Goal: Transaction & Acquisition: Obtain resource

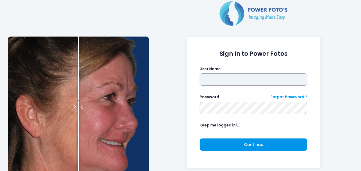
type input "**********"
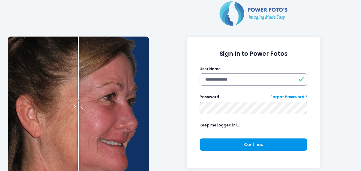
click at [235, 140] on button "Continue Please wait..." at bounding box center [254, 145] width 108 height 12
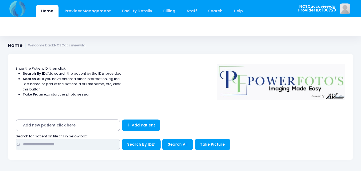
click at [69, 144] on input "text" at bounding box center [68, 144] width 104 height 11
type input "****"
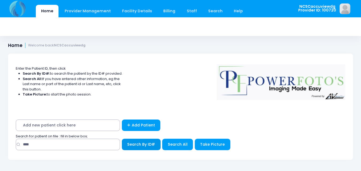
click at [125, 147] on button "Search By ID#" at bounding box center [141, 144] width 39 height 11
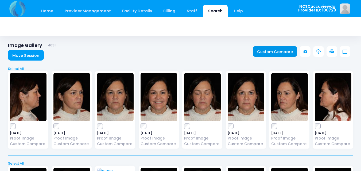
click at [275, 51] on link "Custom Compare" at bounding box center [275, 51] width 45 height 11
click at [44, 9] on link "Home" at bounding box center [47, 11] width 23 height 13
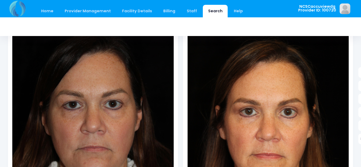
scroll to position [107, 0]
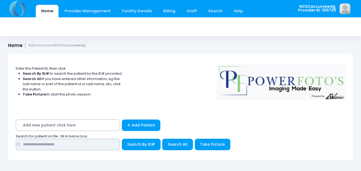
click at [104, 147] on input "text" at bounding box center [68, 144] width 104 height 11
type input "*****"
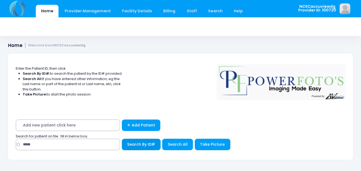
click at [142, 146] on span "Search By ID#" at bounding box center [141, 144] width 28 height 5
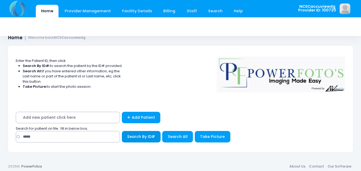
scroll to position [11, 0]
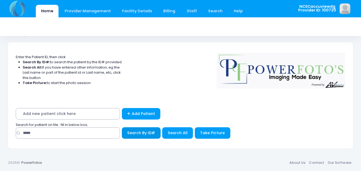
click at [142, 133] on span "Search By ID#" at bounding box center [141, 132] width 28 height 5
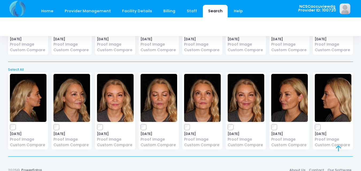
scroll to position [102, 0]
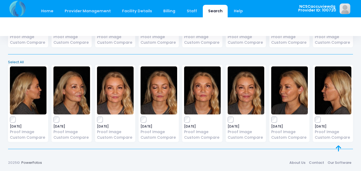
click at [12, 62] on link "Select All" at bounding box center [180, 62] width 349 height 5
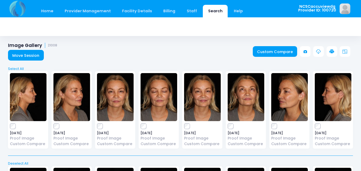
click at [332, 52] on icon at bounding box center [332, 51] width 5 height 5
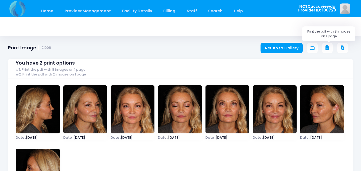
click at [326, 48] on icon at bounding box center [327, 48] width 5 height 5
click at [282, 47] on link "Return to Gallery" at bounding box center [282, 48] width 42 height 11
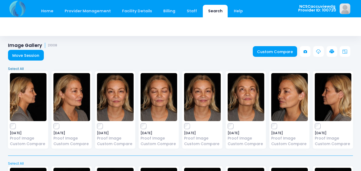
click at [24, 66] on link "Select All" at bounding box center [180, 68] width 349 height 5
click at [332, 52] on icon at bounding box center [332, 51] width 5 height 5
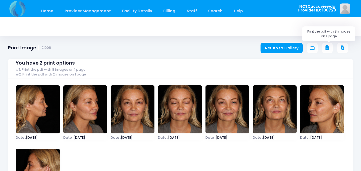
click at [328, 48] on icon at bounding box center [327, 48] width 5 height 5
click at [47, 11] on link "Home" at bounding box center [47, 11] width 23 height 13
click at [291, 52] on div "You have 2 print options #1: Print the pdf with 8 images on 1 page #2: Print th…" at bounding box center [180, 134] width 345 height 166
click at [285, 48] on link "Return to Gallery" at bounding box center [282, 48] width 42 height 11
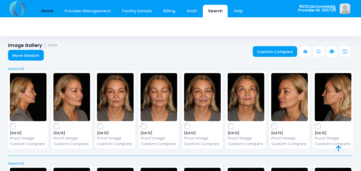
click at [49, 10] on link "Home" at bounding box center [47, 11] width 23 height 13
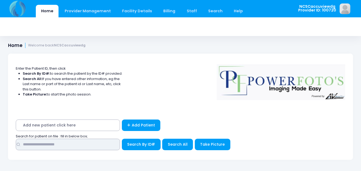
click at [57, 143] on input "text" at bounding box center [68, 144] width 104 height 11
click at [86, 146] on input "text" at bounding box center [68, 144] width 104 height 11
click at [76, 146] on input "text" at bounding box center [68, 144] width 104 height 11
type input "*****"
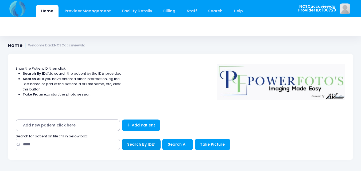
click at [147, 142] on span "Search By ID#" at bounding box center [141, 144] width 28 height 5
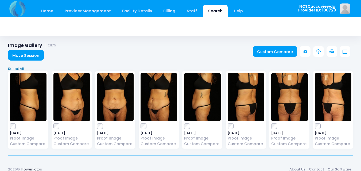
click at [22, 66] on link "Select All" at bounding box center [180, 68] width 349 height 5
click at [332, 51] on icon at bounding box center [332, 51] width 5 height 5
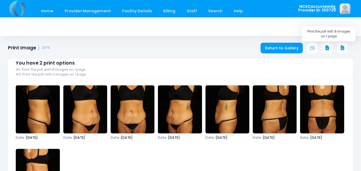
click at [332, 47] on button at bounding box center [327, 48] width 11 height 11
click at [48, 9] on link "Home" at bounding box center [47, 11] width 23 height 13
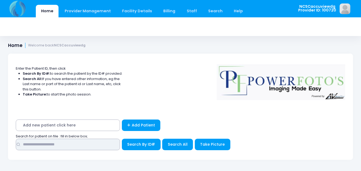
click at [112, 147] on input "text" at bounding box center [68, 144] width 104 height 11
type input "*****"
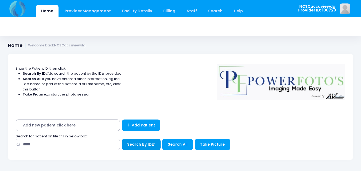
click at [143, 143] on span "Search By ID#" at bounding box center [141, 144] width 28 height 5
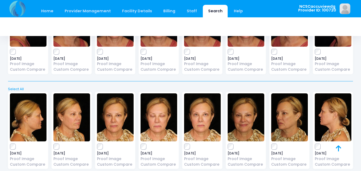
scroll to position [265, 0]
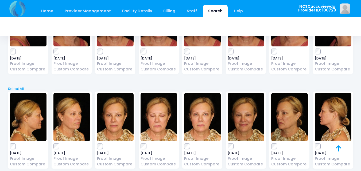
click at [17, 86] on div "Select All Deselect All" at bounding box center [180, 87] width 349 height 9
click at [17, 88] on link "Select All" at bounding box center [180, 88] width 349 height 5
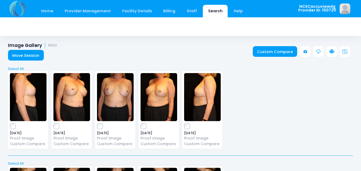
click at [332, 51] on icon at bounding box center [332, 51] width 5 height 5
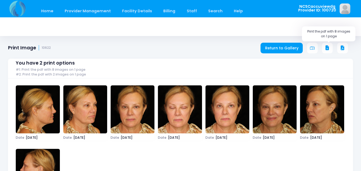
click at [326, 48] on icon at bounding box center [327, 48] width 5 height 5
click at [48, 8] on link "Home" at bounding box center [47, 11] width 23 height 13
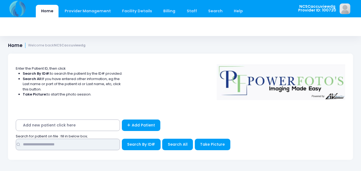
click at [72, 147] on input "text" at bounding box center [68, 144] width 104 height 11
type input "****"
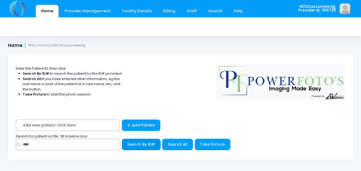
click at [138, 144] on span "Search By ID#" at bounding box center [141, 144] width 28 height 5
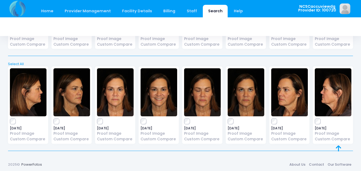
scroll to position [197, 0]
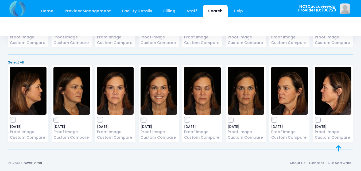
click at [17, 61] on link "Select All" at bounding box center [180, 62] width 349 height 5
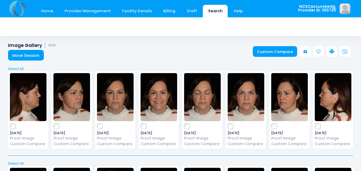
click at [333, 49] on link at bounding box center [332, 51] width 11 height 11
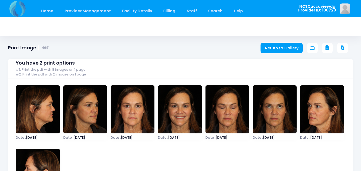
click at [324, 48] on button at bounding box center [327, 48] width 11 height 11
click at [47, 9] on link "Home" at bounding box center [47, 11] width 23 height 13
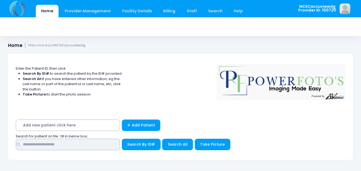
click at [66, 149] on input "text" at bounding box center [68, 144] width 104 height 11
type input "*****"
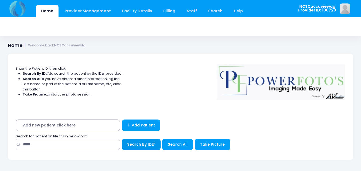
click at [149, 145] on span "Search By ID#" at bounding box center [141, 144] width 28 height 5
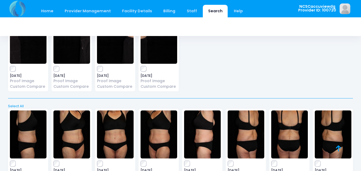
scroll to position [482, 0]
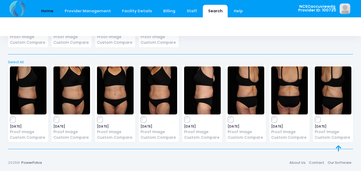
click at [51, 11] on link "Home" at bounding box center [47, 11] width 23 height 13
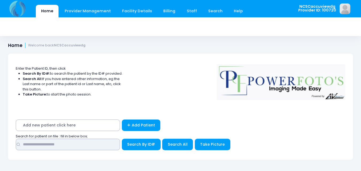
click at [83, 145] on input "text" at bounding box center [68, 144] width 104 height 11
type input "*****"
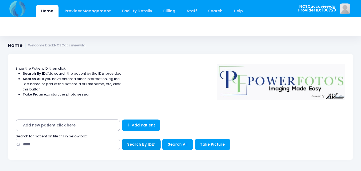
click at [139, 148] on button "Search By ID#" at bounding box center [141, 144] width 39 height 11
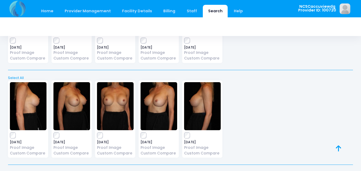
scroll to position [292, 0]
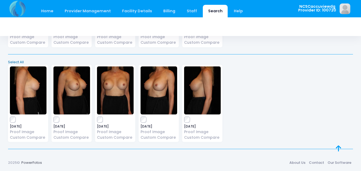
click at [12, 62] on link "Select All" at bounding box center [180, 62] width 349 height 5
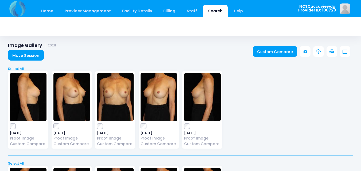
click at [331, 53] on icon at bounding box center [332, 51] width 5 height 5
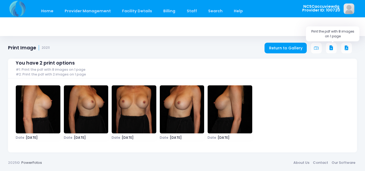
click at [331, 47] on icon at bounding box center [331, 48] width 5 height 5
click at [52, 6] on link "Home" at bounding box center [47, 11] width 23 height 13
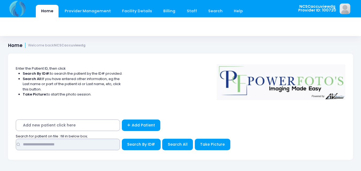
click at [48, 145] on input "text" at bounding box center [68, 144] width 104 height 11
type input "*****"
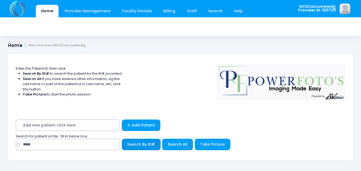
click at [132, 143] on span "Search By ID#" at bounding box center [141, 144] width 28 height 5
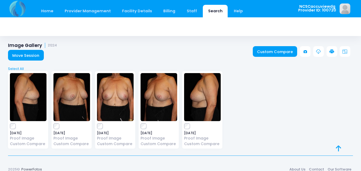
scroll to position [6, 0]
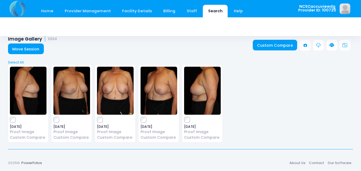
click at [16, 59] on div "Select All Deselect All" at bounding box center [180, 60] width 349 height 9
click at [18, 61] on link "Select All" at bounding box center [180, 62] width 349 height 5
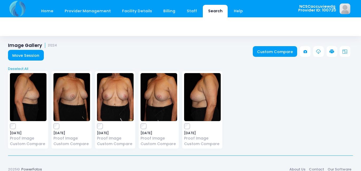
click at [331, 48] on link at bounding box center [332, 51] width 11 height 11
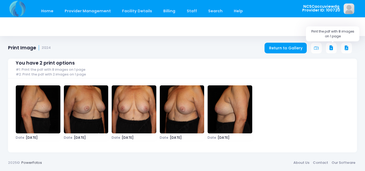
click at [331, 49] on icon at bounding box center [331, 48] width 5 height 5
click at [51, 9] on link "Home" at bounding box center [47, 11] width 23 height 13
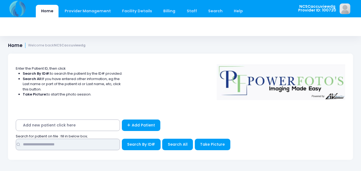
click at [75, 146] on input "text" at bounding box center [68, 144] width 104 height 11
type input "*****"
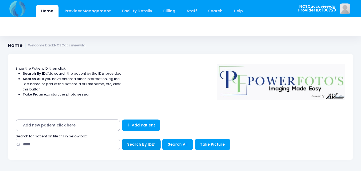
click at [136, 147] on button "Search By ID#" at bounding box center [141, 144] width 39 height 11
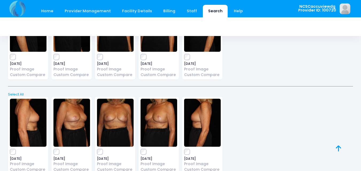
scroll to position [197, 0]
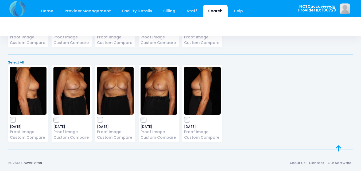
click at [14, 62] on link "Select All" at bounding box center [180, 62] width 349 height 5
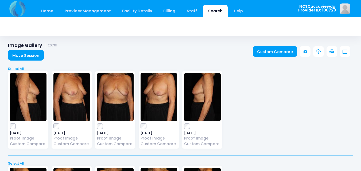
click at [333, 51] on icon at bounding box center [332, 51] width 5 height 5
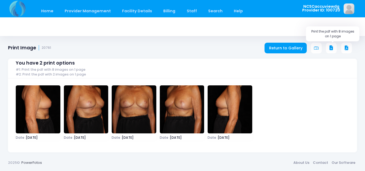
click at [334, 47] on button at bounding box center [331, 48] width 11 height 11
click at [52, 10] on link "Home" at bounding box center [47, 11] width 23 height 13
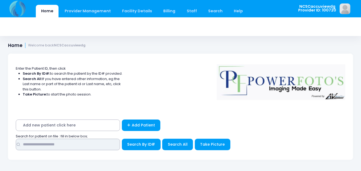
click at [106, 146] on input "text" at bounding box center [68, 144] width 104 height 11
type input "*"
type input "*****"
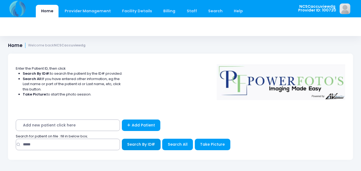
click at [139, 141] on button "Search By ID#" at bounding box center [141, 144] width 39 height 11
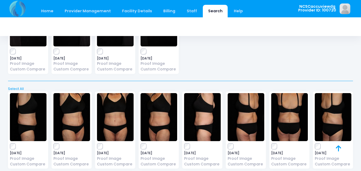
scroll to position [482, 0]
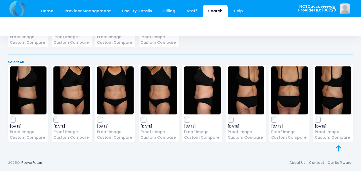
click at [14, 60] on link "Select All" at bounding box center [180, 62] width 349 height 5
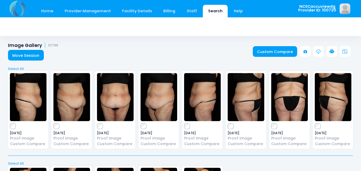
click at [333, 51] on icon at bounding box center [332, 51] width 5 height 5
drag, startPoint x: 198, startPoint y: 62, endPoint x: 257, endPoint y: 57, distance: 59.6
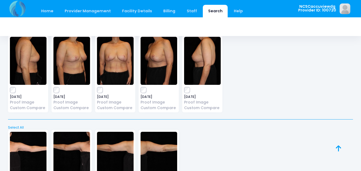
scroll to position [260, 0]
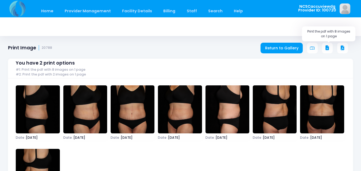
click at [330, 47] on icon at bounding box center [327, 48] width 5 height 5
click at [285, 53] on div "You have 2 print options #1: Print the pdf with 8 images on 1 page #2: Print th…" at bounding box center [180, 134] width 345 height 166
click at [285, 47] on link "Return to Gallery" at bounding box center [282, 48] width 42 height 11
click at [283, 47] on link "Return to Gallery" at bounding box center [282, 48] width 42 height 11
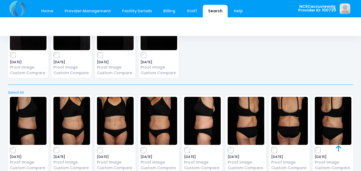
scroll to position [348, 0]
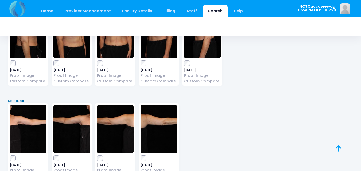
click at [18, 101] on link "Select All" at bounding box center [180, 100] width 349 height 5
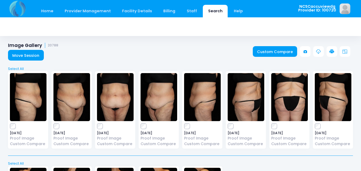
click at [333, 50] on icon at bounding box center [332, 51] width 5 height 5
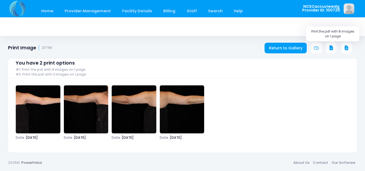
click at [334, 47] on icon at bounding box center [331, 48] width 5 height 5
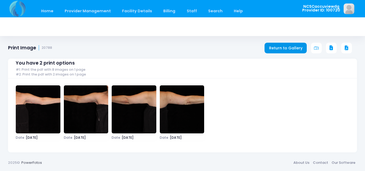
click at [293, 43] on link "Return to Gallery" at bounding box center [286, 48] width 42 height 11
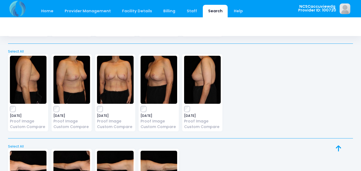
scroll to position [295, 0]
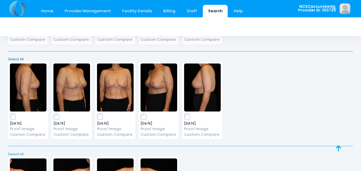
click at [12, 59] on link "Select All" at bounding box center [180, 59] width 349 height 5
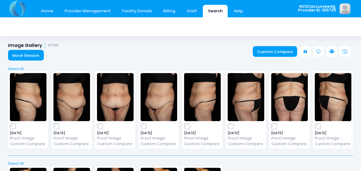
click at [335, 49] on link at bounding box center [332, 51] width 11 height 11
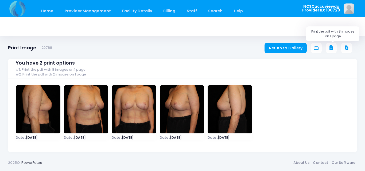
click at [335, 48] on button at bounding box center [331, 48] width 11 height 11
